Goal: Use online tool/utility: Utilize a website feature to perform a specific function

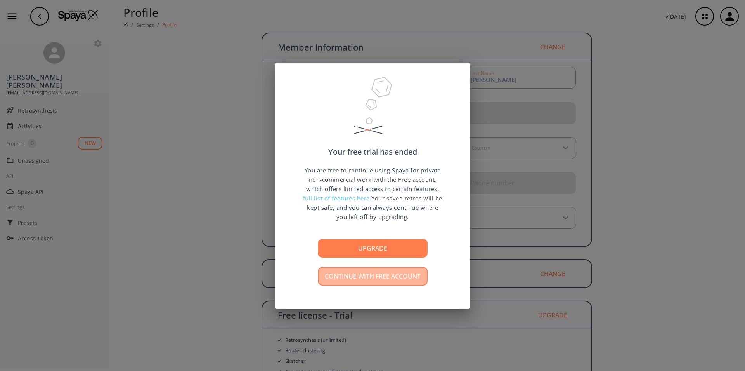
click at [364, 275] on button "Continue with free account" at bounding box center [373, 276] width 110 height 19
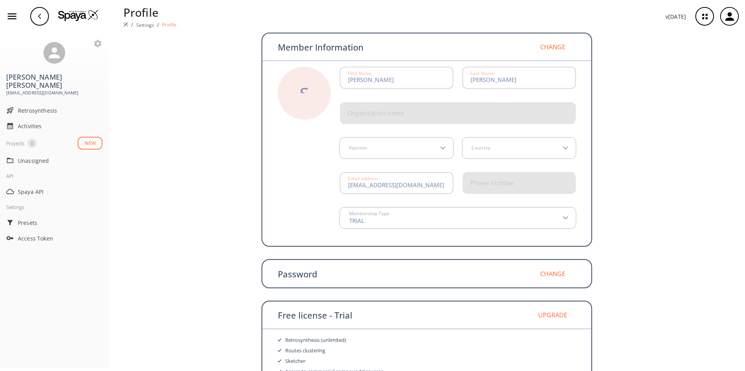
click at [25, 77] on h3 "sam desai" at bounding box center [54, 81] width 96 height 16
click at [25, 187] on span "Spaya API" at bounding box center [60, 191] width 85 height 8
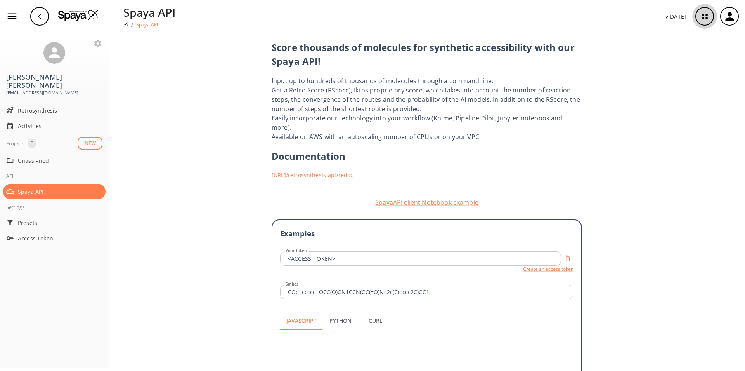
click at [705, 17] on icon "button" at bounding box center [704, 16] width 21 height 21
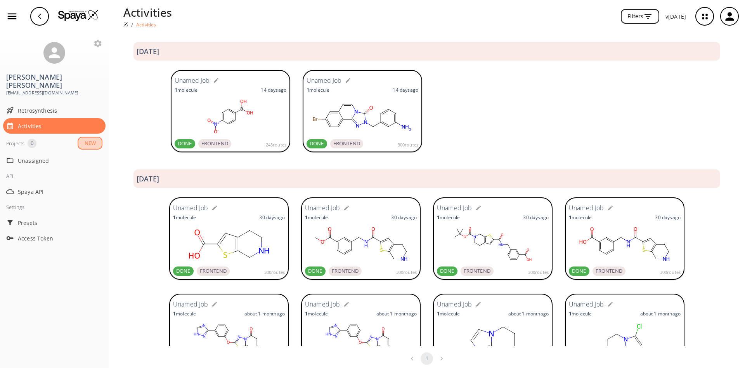
click at [87, 137] on button "NEW" at bounding box center [90, 143] width 25 height 13
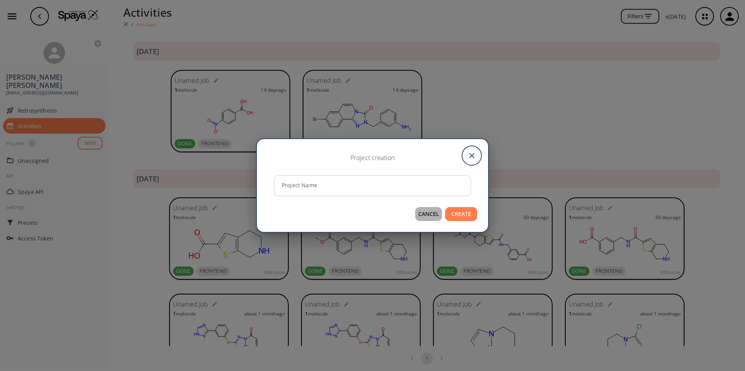
click at [430, 213] on button "CANCEL" at bounding box center [428, 214] width 27 height 14
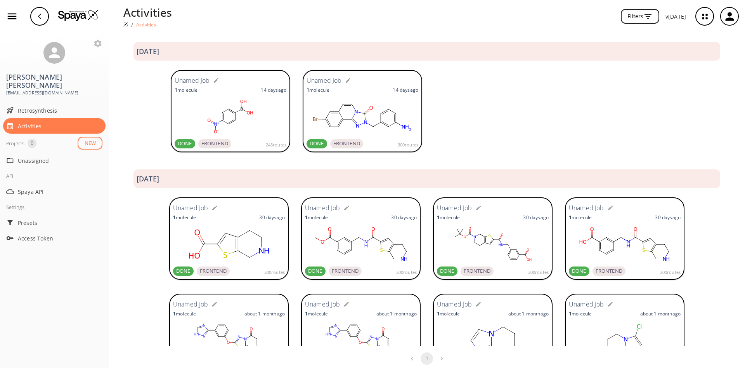
click at [15, 19] on icon "button" at bounding box center [12, 17] width 9 height 6
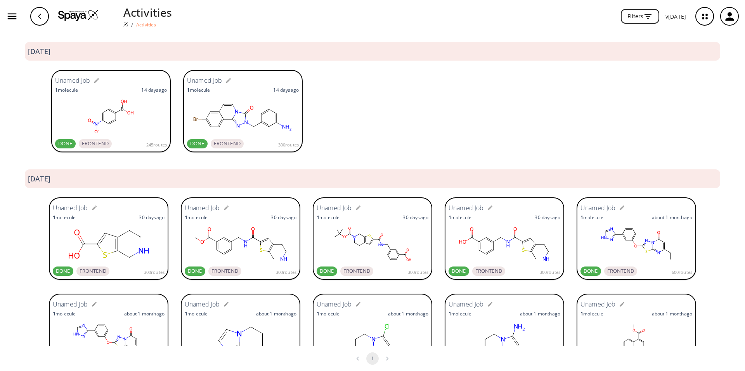
click at [14, 19] on icon "button" at bounding box center [12, 17] width 9 height 6
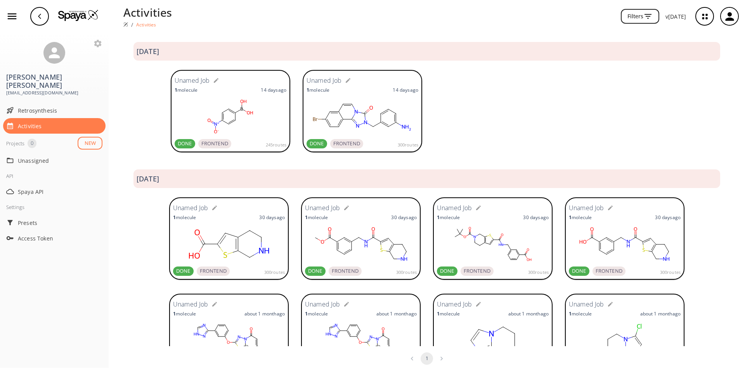
click at [23, 79] on h3 "sam desai" at bounding box center [54, 81] width 96 height 16
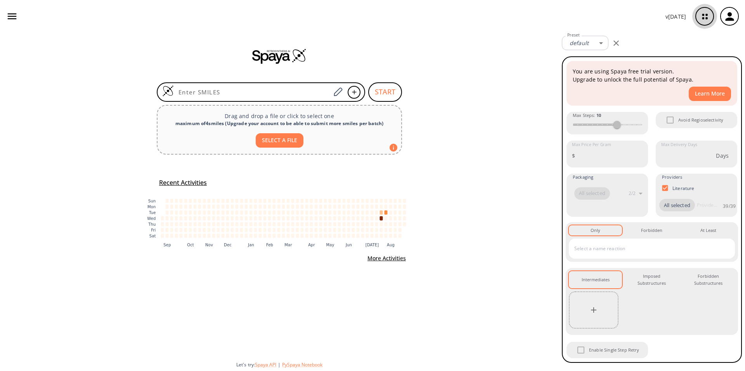
click at [706, 18] on icon "button" at bounding box center [704, 16] width 5 height 5
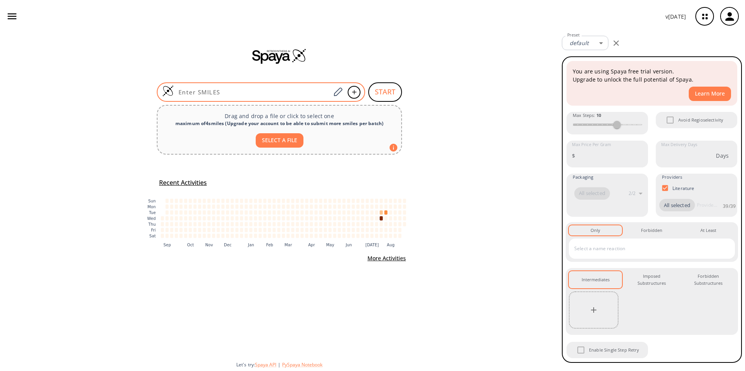
click at [268, 88] on input at bounding box center [252, 92] width 157 height 8
click at [194, 87] on div at bounding box center [261, 91] width 208 height 19
paste input "[EMAIL_ADDRESS][DOMAIN_NAME]"
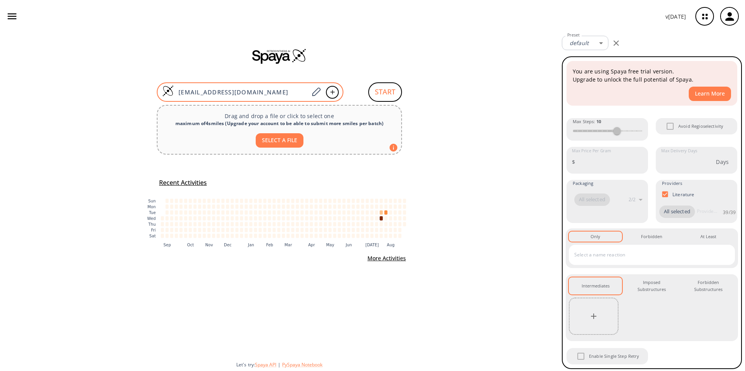
type input "[EMAIL_ADDRESS][DOMAIN_NAME]"
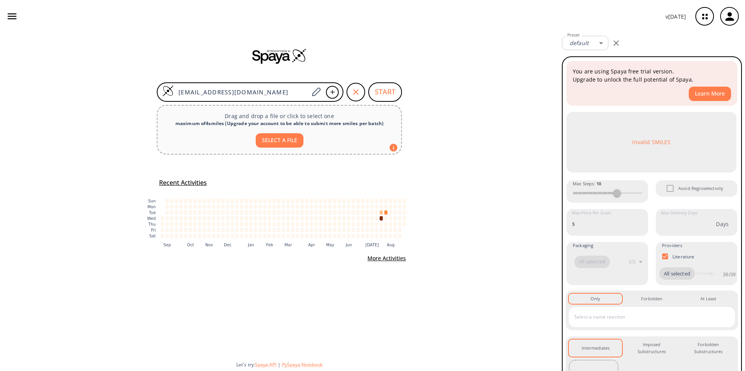
drag, startPoint x: 269, startPoint y: 92, endPoint x: 0, endPoint y: 87, distance: 268.9
click at [174, 94] on input "[EMAIL_ADDRESS][DOMAIN_NAME]" at bounding box center [241, 92] width 135 height 8
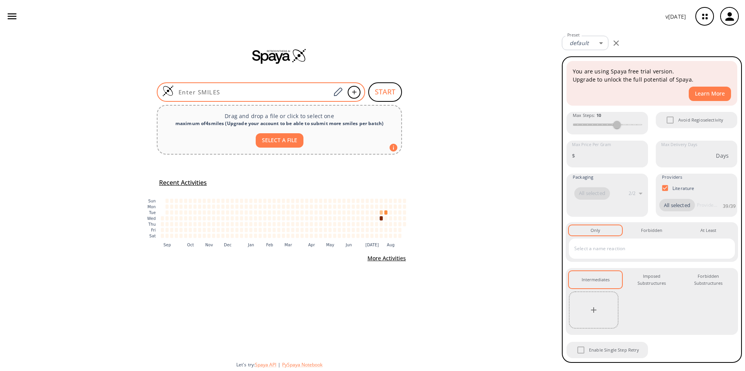
click at [213, 92] on input at bounding box center [252, 92] width 157 height 8
paste input "CC(C)(C)OC(=O)N1CCC(N)(CC1)C(=O)NCc1cccc(Cl)c1"
type input "CC(C)(C)OC(=O)N1CCC(N)(CC1)C(=O)NCc1cccc(Cl)c1"
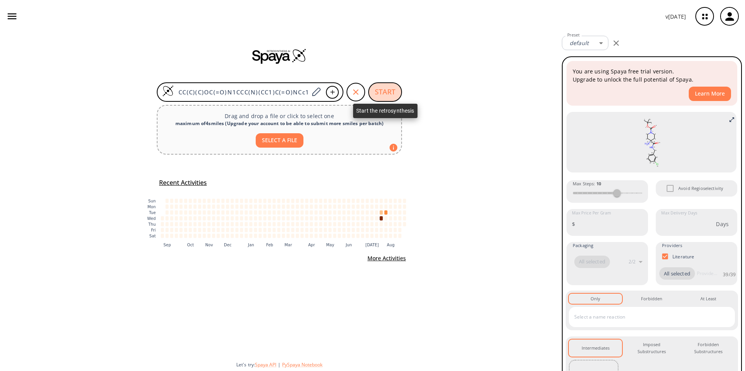
click at [395, 93] on button "START" at bounding box center [385, 91] width 34 height 19
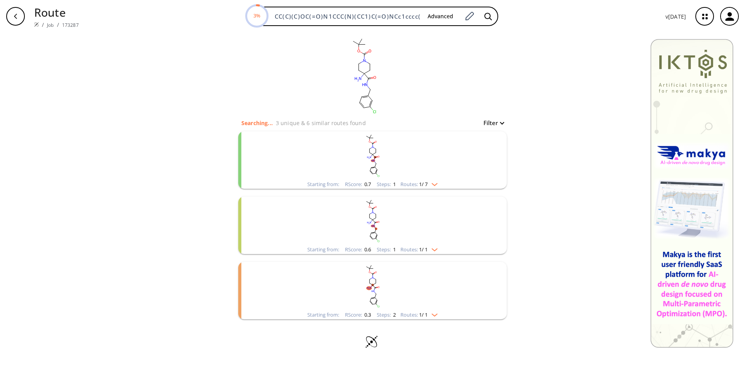
click at [386, 154] on rect "clusters" at bounding box center [373, 155] width 202 height 48
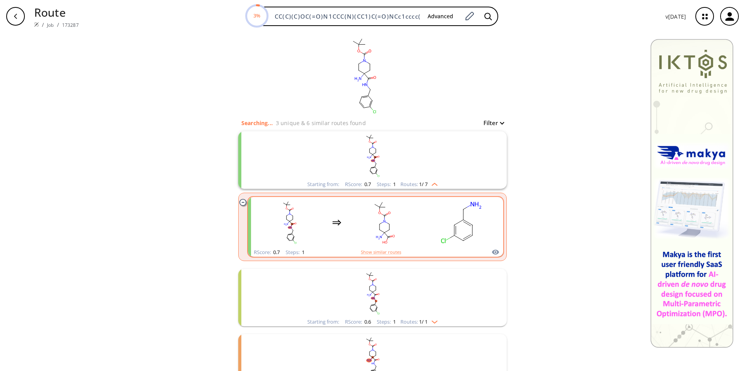
click at [437, 237] on rect "clusters" at bounding box center [462, 222] width 70 height 48
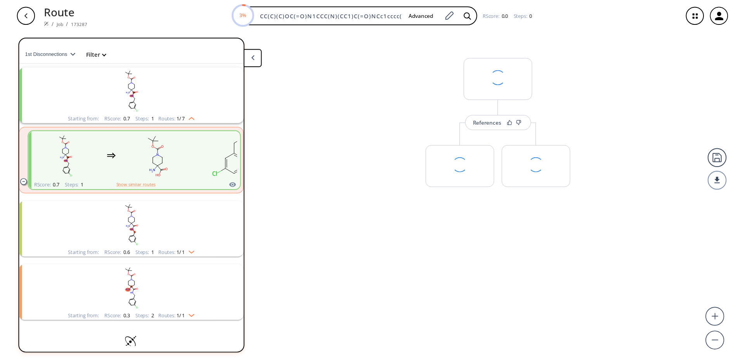
scroll to position [17, 0]
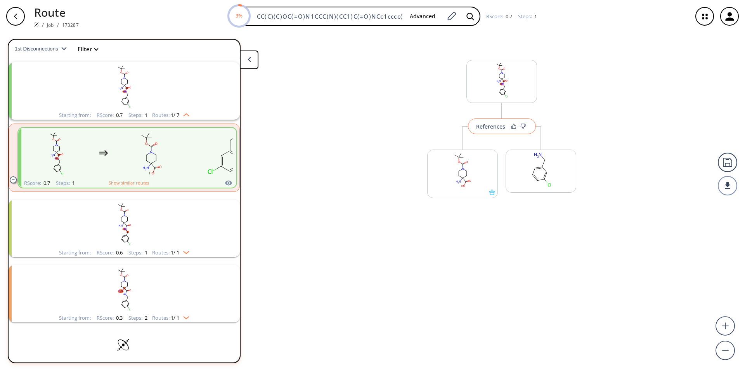
click at [504, 128] on div "References" at bounding box center [490, 126] width 29 height 5
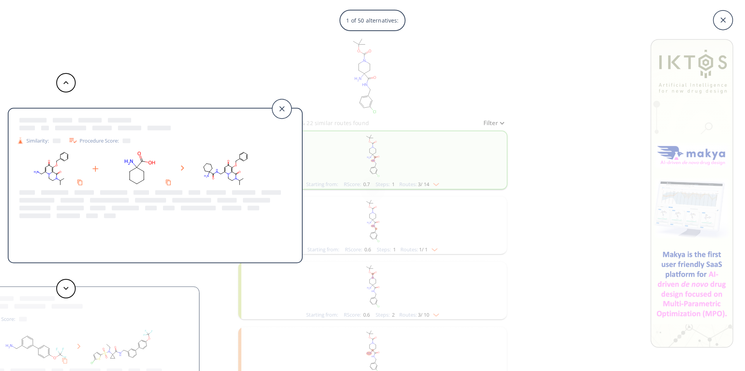
click at [398, 179] on div "1 of 50 alternatives: Similarity: Procedure Score: Similarity: Procedure Score:…" at bounding box center [372, 185] width 745 height 371
